Goal: Obtain resource: Obtain resource

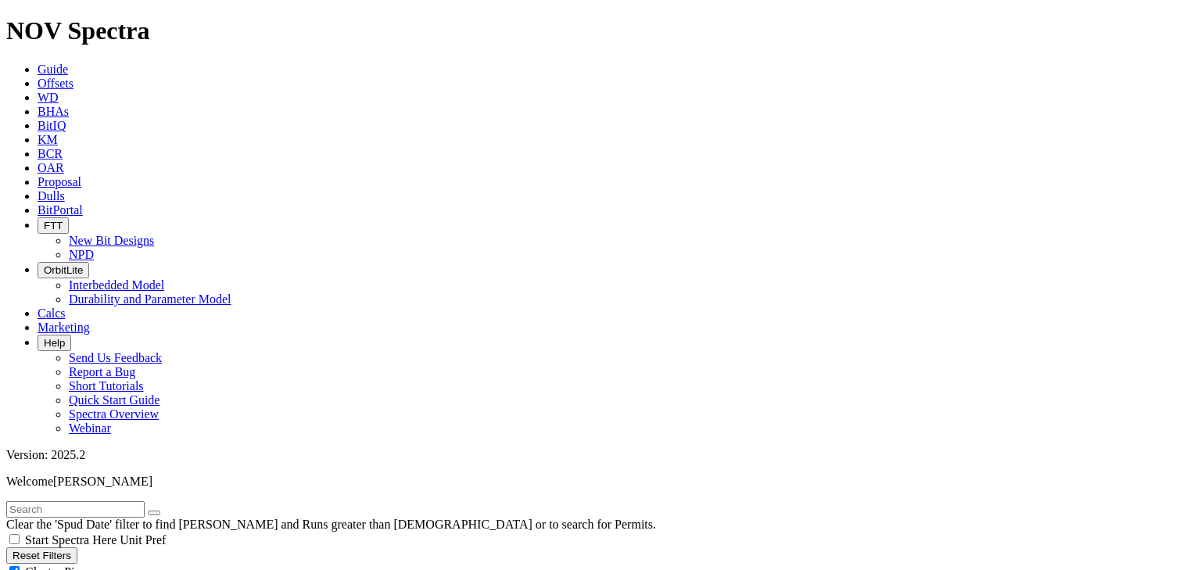
scroll to position [250, 0]
click at [75, 547] on button "Reset Filters" at bounding box center [41, 555] width 71 height 16
select select
drag, startPoint x: 72, startPoint y: 282, endPoint x: 18, endPoint y: 277, distance: 54.2
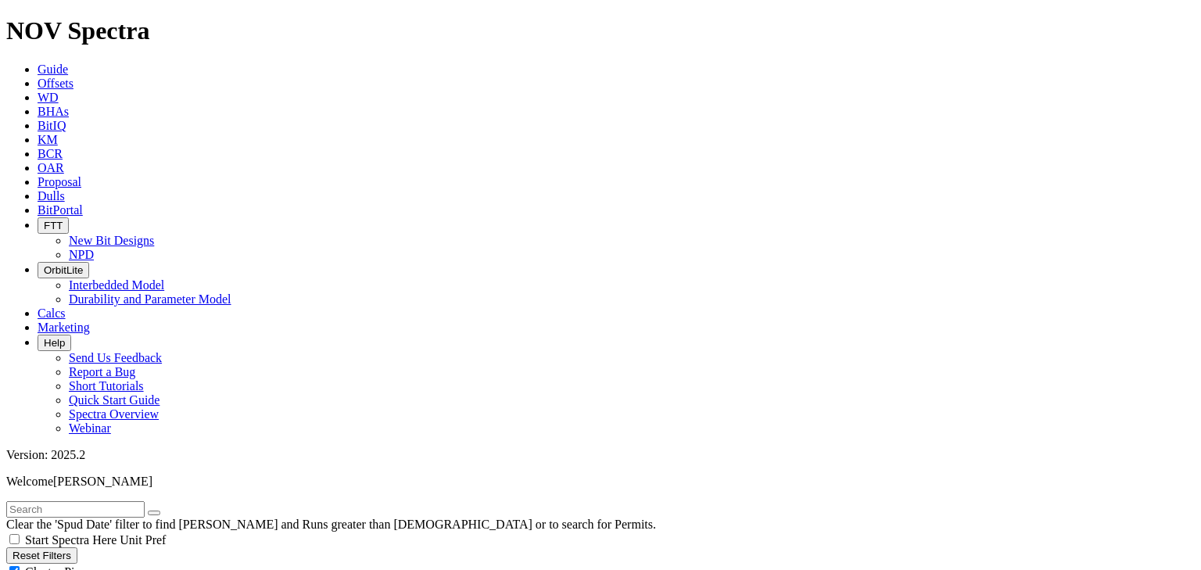
type input "[DATE]"
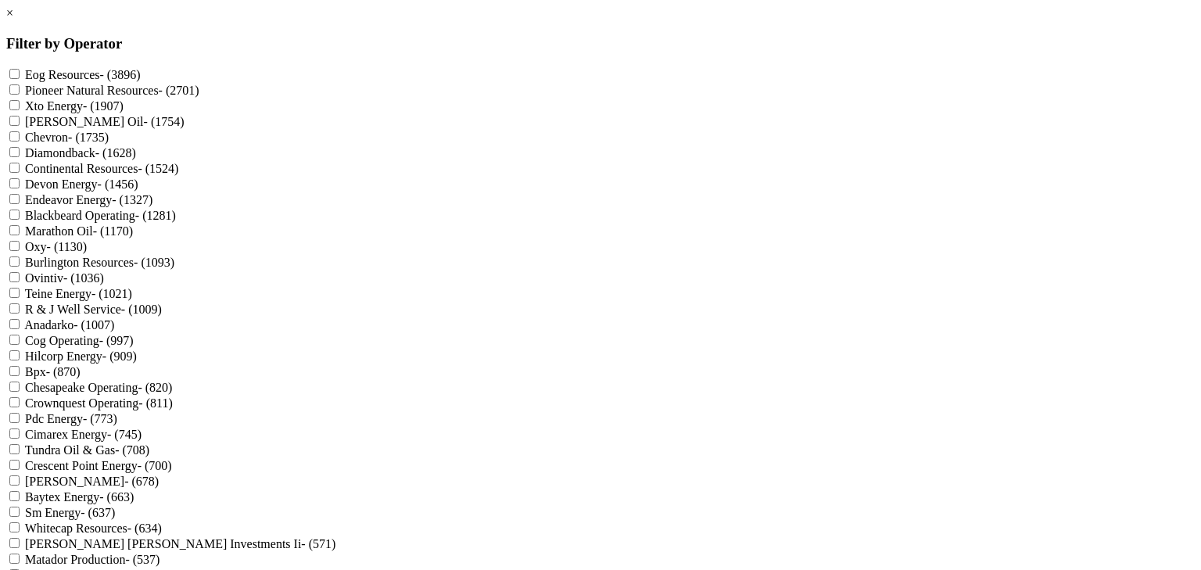
click at [20, 188] on Energy "Devon Energy - (1456)" at bounding box center [14, 183] width 10 height 10
checkbox Energy "true"
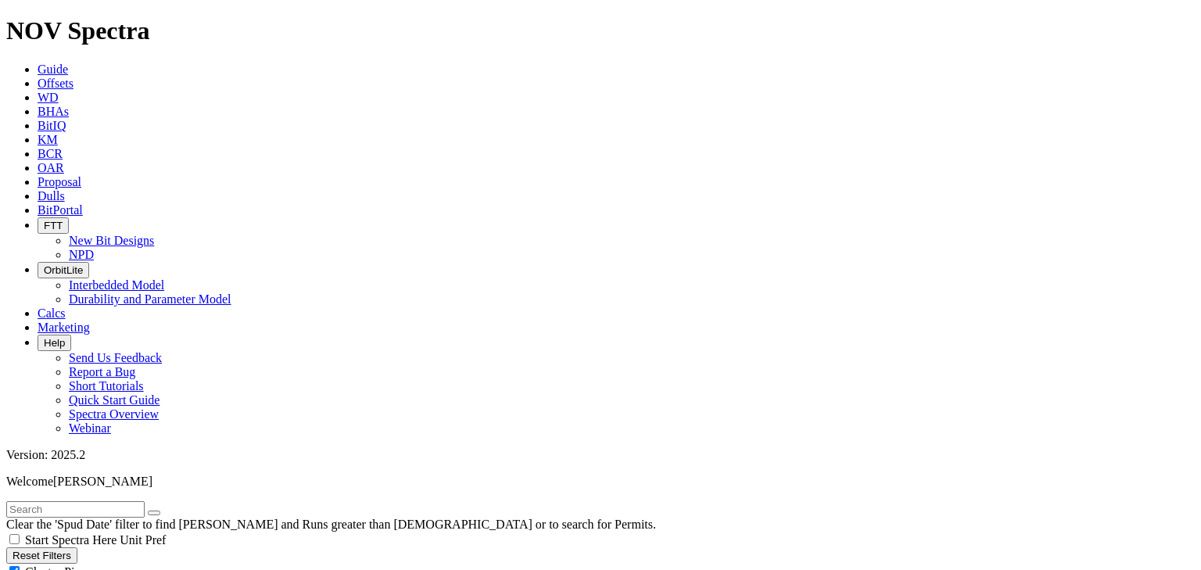
type input "[DATE]"
